Goal: Check status

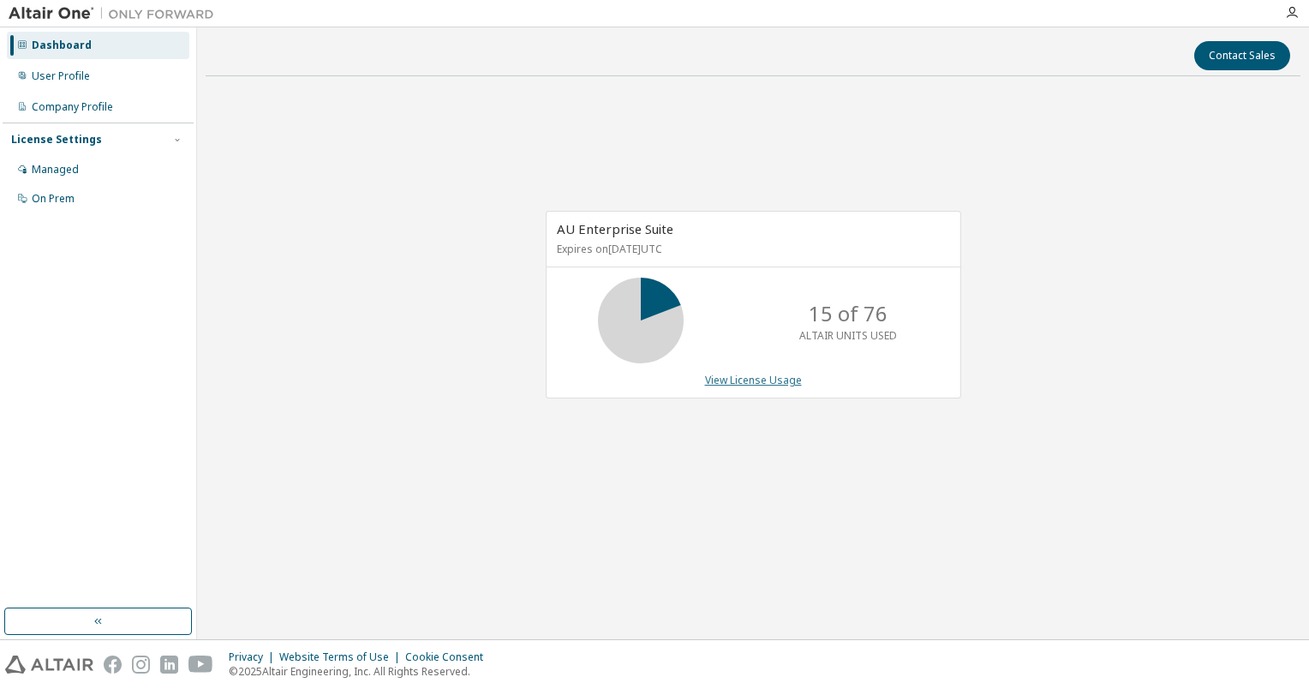
click at [764, 380] on link "View License Usage" at bounding box center [753, 380] width 97 height 15
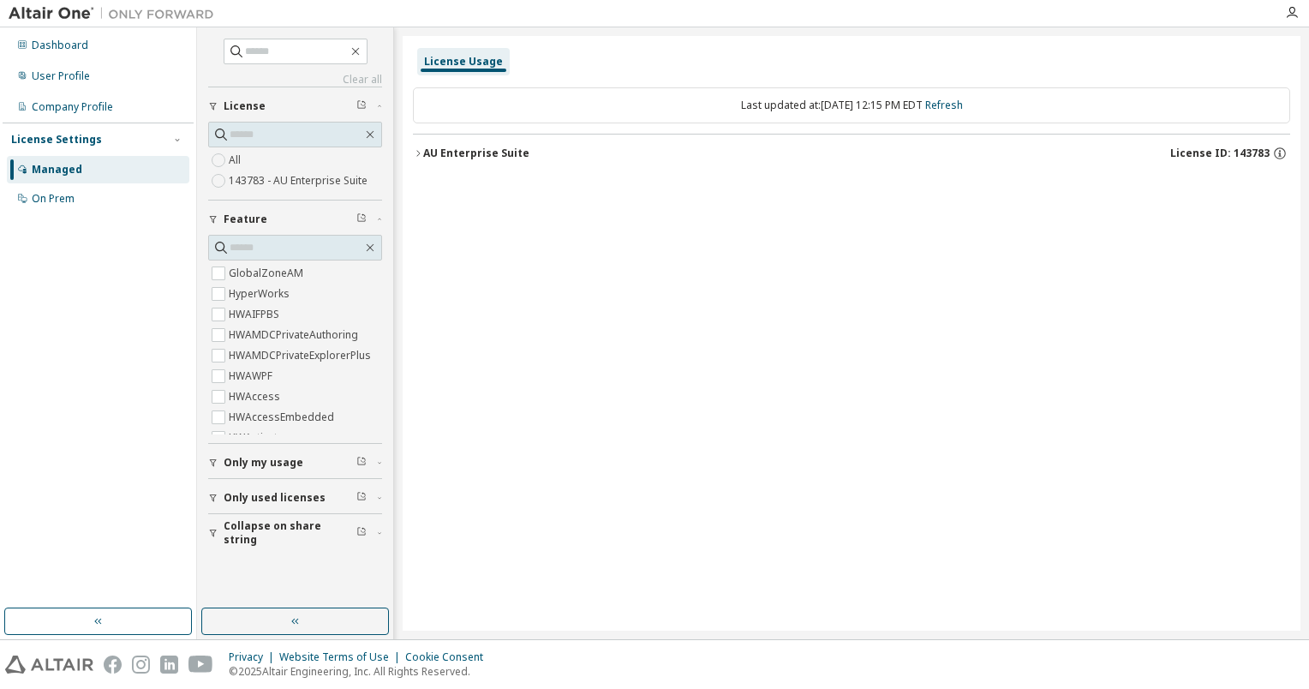
click at [302, 178] on label "143783 - AU Enterprise Suite" at bounding box center [300, 181] width 142 height 21
click at [414, 150] on icon "button" at bounding box center [418, 153] width 10 height 10
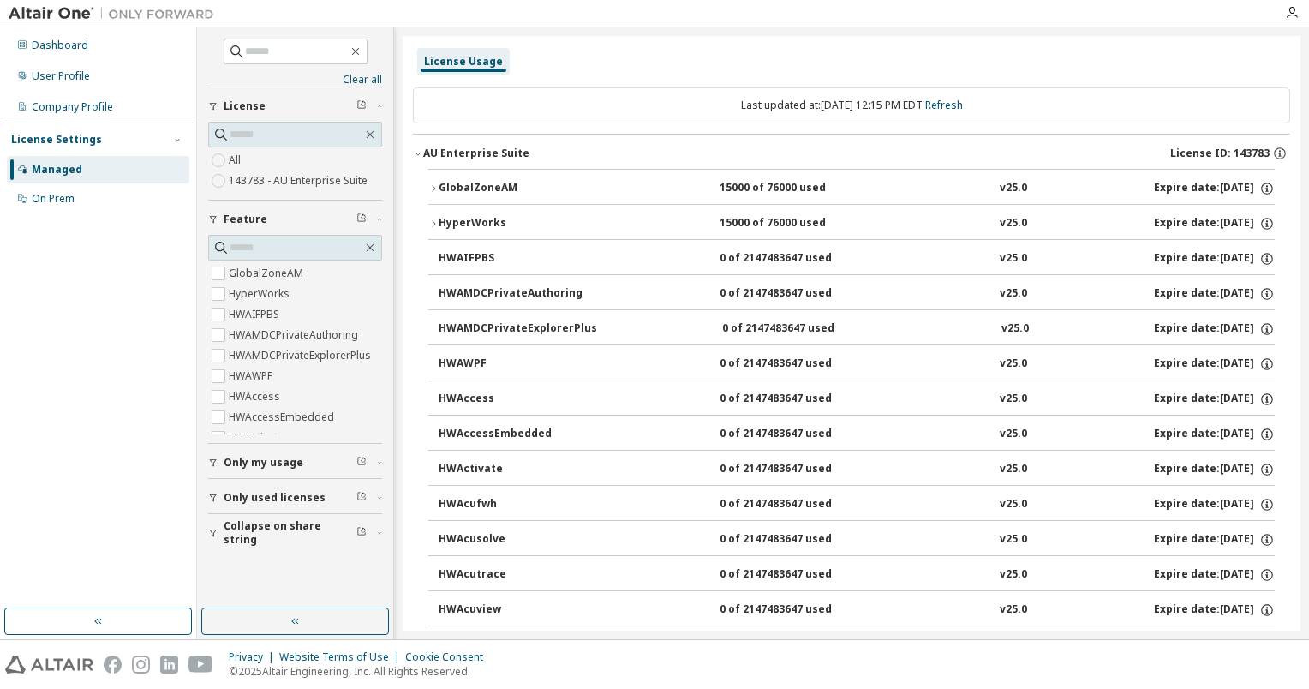
click at [428, 224] on icon "button" at bounding box center [433, 224] width 10 height 10
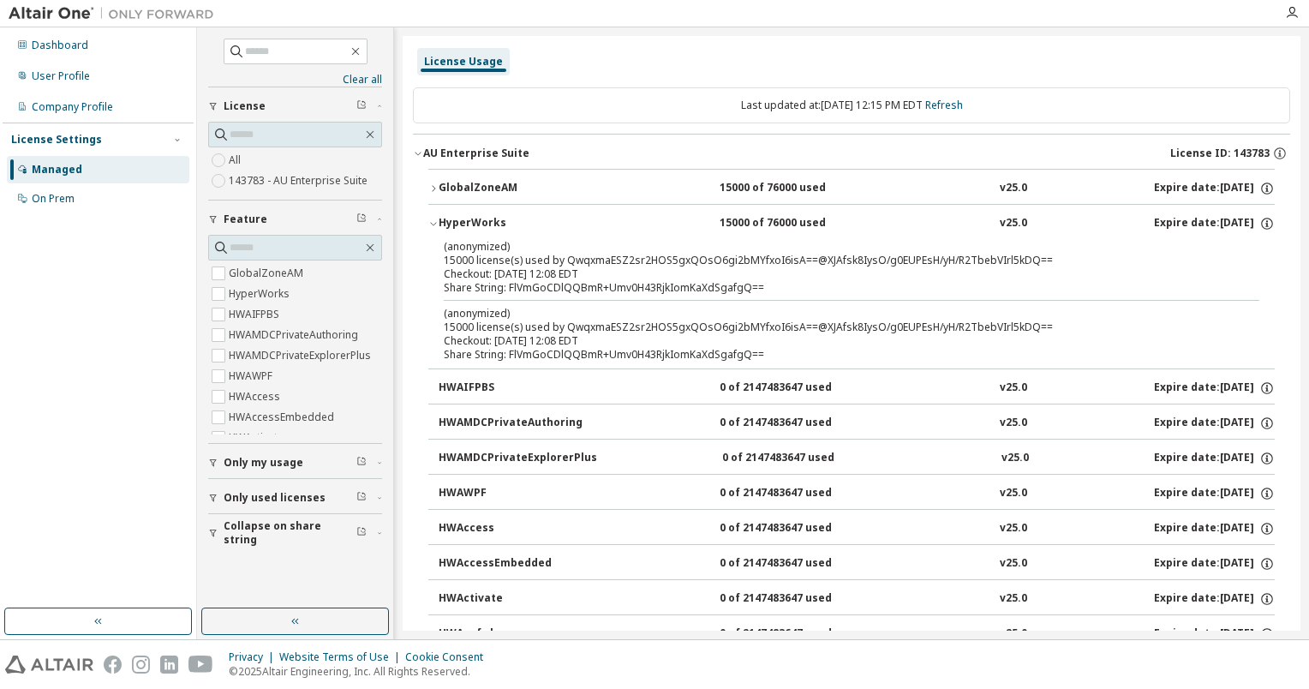
click at [428, 224] on icon "button" at bounding box center [433, 224] width 10 height 10
